Goal: Transaction & Acquisition: Download file/media

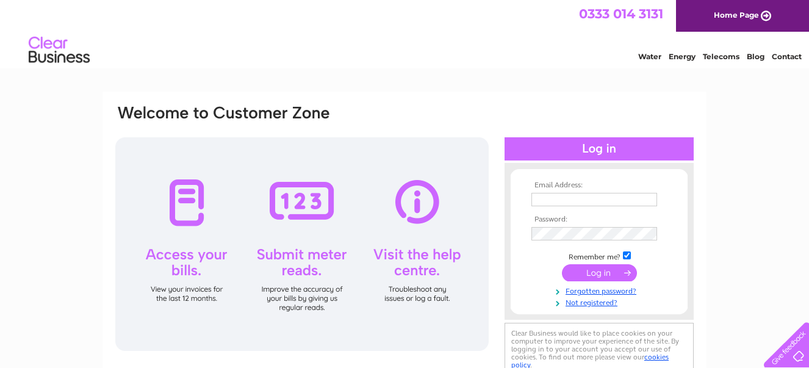
click at [449, 64] on div "Water Energy Telecoms Blog Contact" at bounding box center [404, 52] width 809 height 40
type input "martin@roberts-jones.co.uk"
click at [614, 272] on input "submit" at bounding box center [599, 272] width 75 height 17
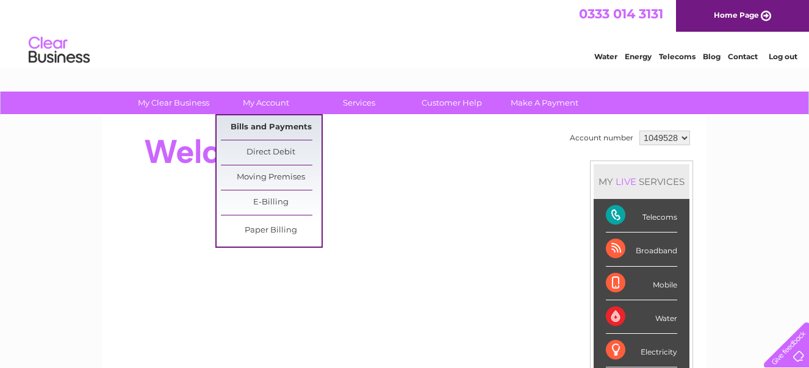
click at [265, 128] on link "Bills and Payments" at bounding box center [271, 127] width 101 height 24
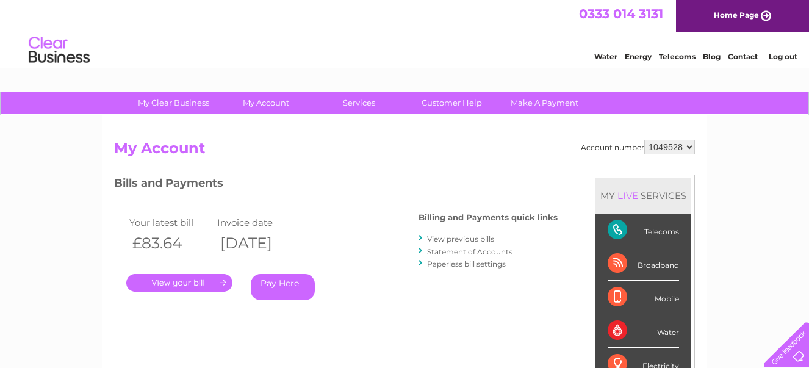
click at [167, 279] on link "." at bounding box center [179, 283] width 106 height 18
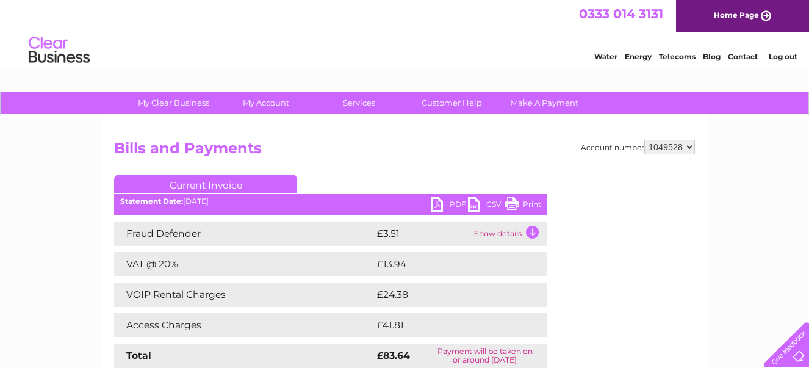
click at [436, 202] on link "PDF" at bounding box center [449, 206] width 37 height 18
